Goal: Transaction & Acquisition: Subscribe to service/newsletter

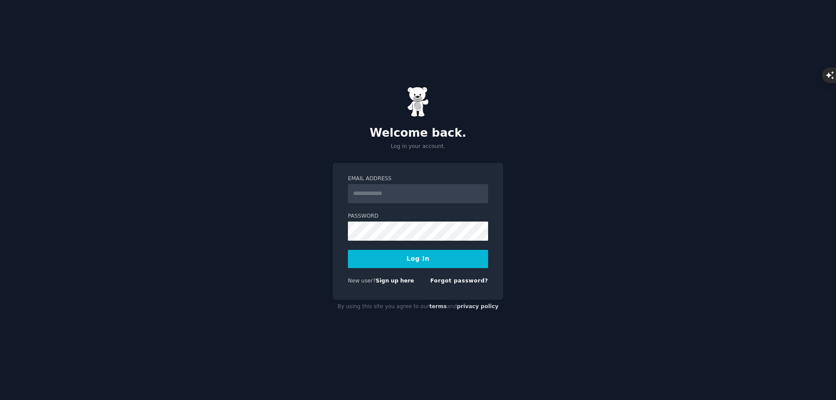
click at [361, 192] on input "Email Address" at bounding box center [418, 193] width 140 height 19
click at [386, 198] on input "**" at bounding box center [418, 193] width 140 height 19
type input "**********"
click at [412, 257] on button "Log In" at bounding box center [418, 259] width 140 height 18
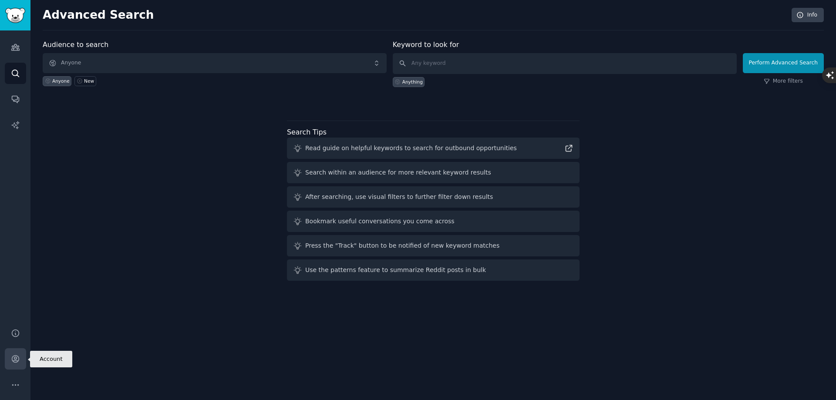
click at [16, 358] on icon "Sidebar" at bounding box center [15, 358] width 9 height 9
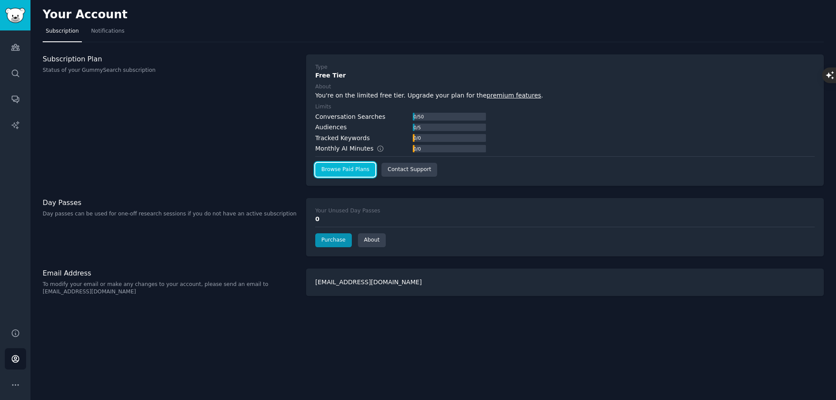
click at [340, 170] on link "Browse Paid Plans" at bounding box center [345, 170] width 60 height 14
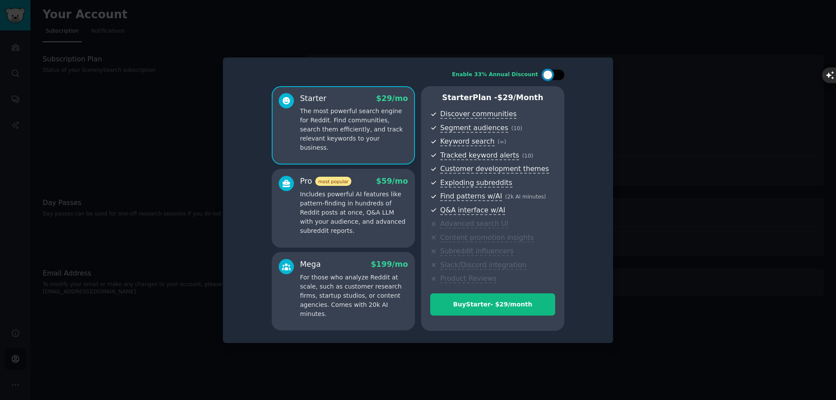
click at [555, 75] on div at bounding box center [557, 75] width 4 height 4
checkbox input "true"
click at [348, 294] on p "For those who analyze Reddit at scale, such as customer research firms, startup…" at bounding box center [354, 296] width 108 height 46
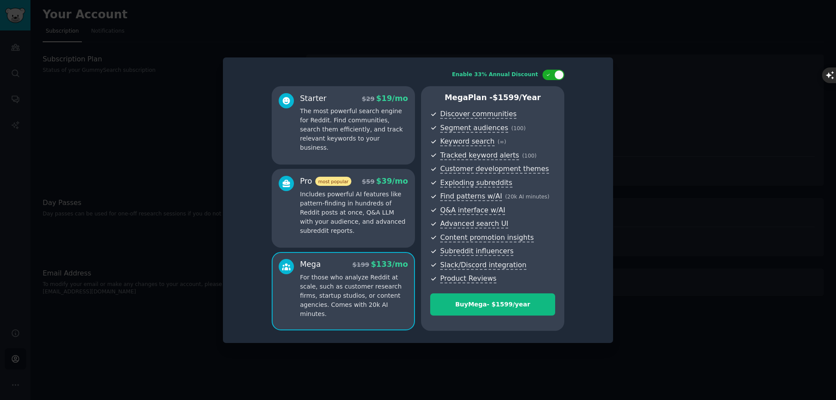
click at [347, 222] on p "Includes powerful AI features like pattern-finding in hundreds of Reddit posts …" at bounding box center [354, 213] width 108 height 46
click at [356, 143] on p "The most powerful search engine for Reddit. Find communities, search them effic…" at bounding box center [354, 130] width 108 height 46
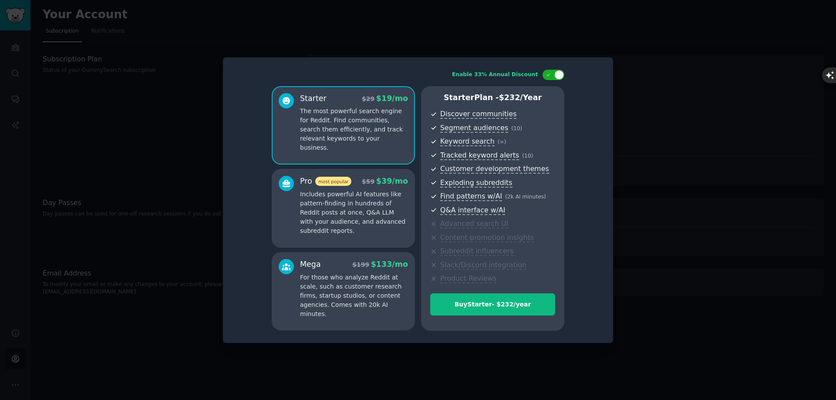
click at [657, 104] on div at bounding box center [418, 200] width 836 height 400
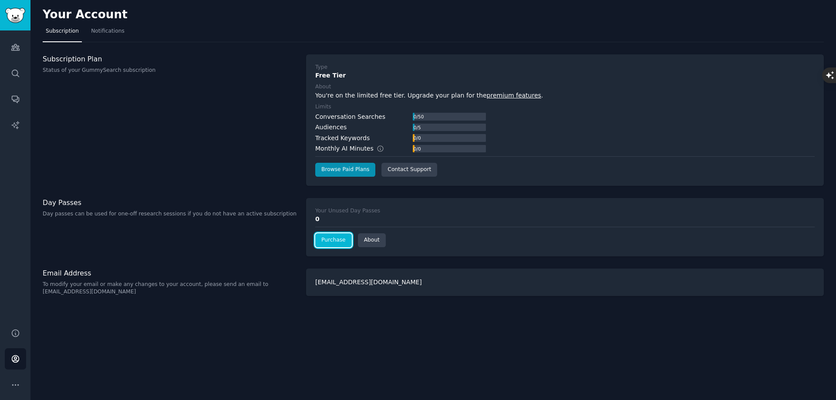
click at [333, 238] on link "Purchase" at bounding box center [333, 240] width 37 height 14
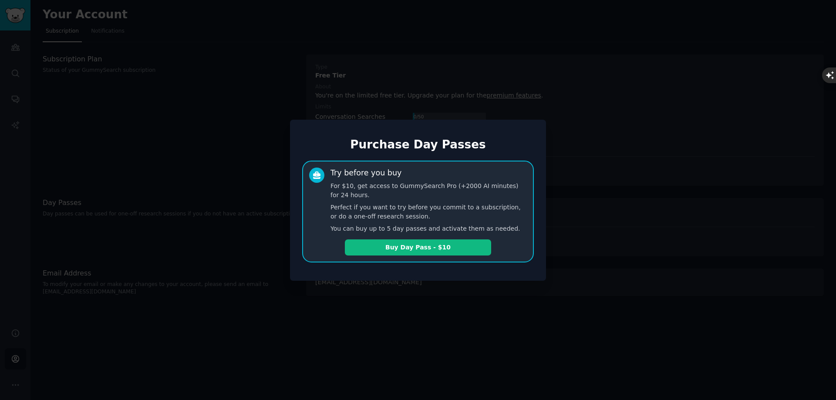
click at [602, 202] on div at bounding box center [418, 200] width 836 height 400
